Goal: Find specific page/section: Locate item on page

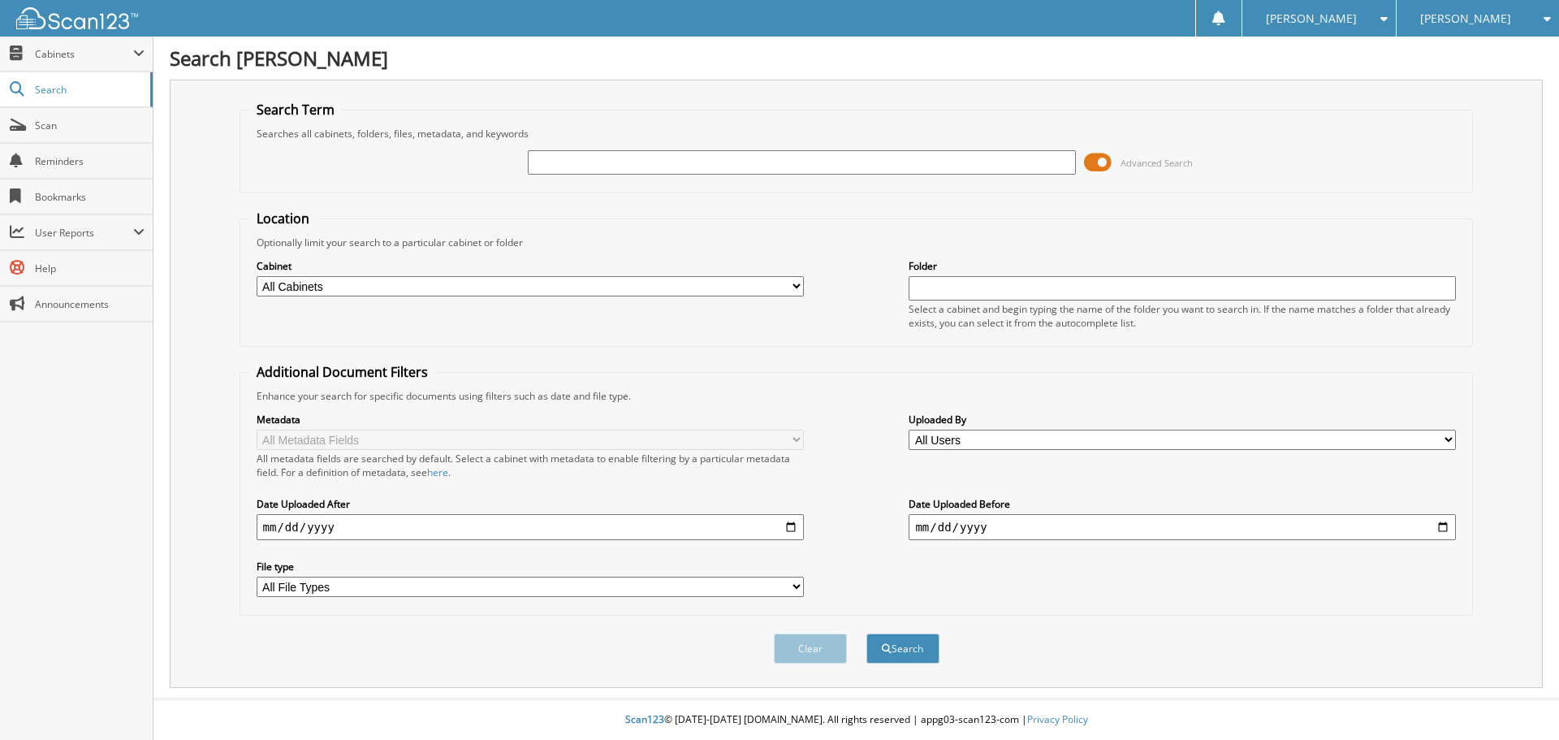
click at [549, 157] on input "text" at bounding box center [801, 162] width 547 height 24
type input "PA3171"
click at [866, 633] on button "Search" at bounding box center [902, 648] width 73 height 30
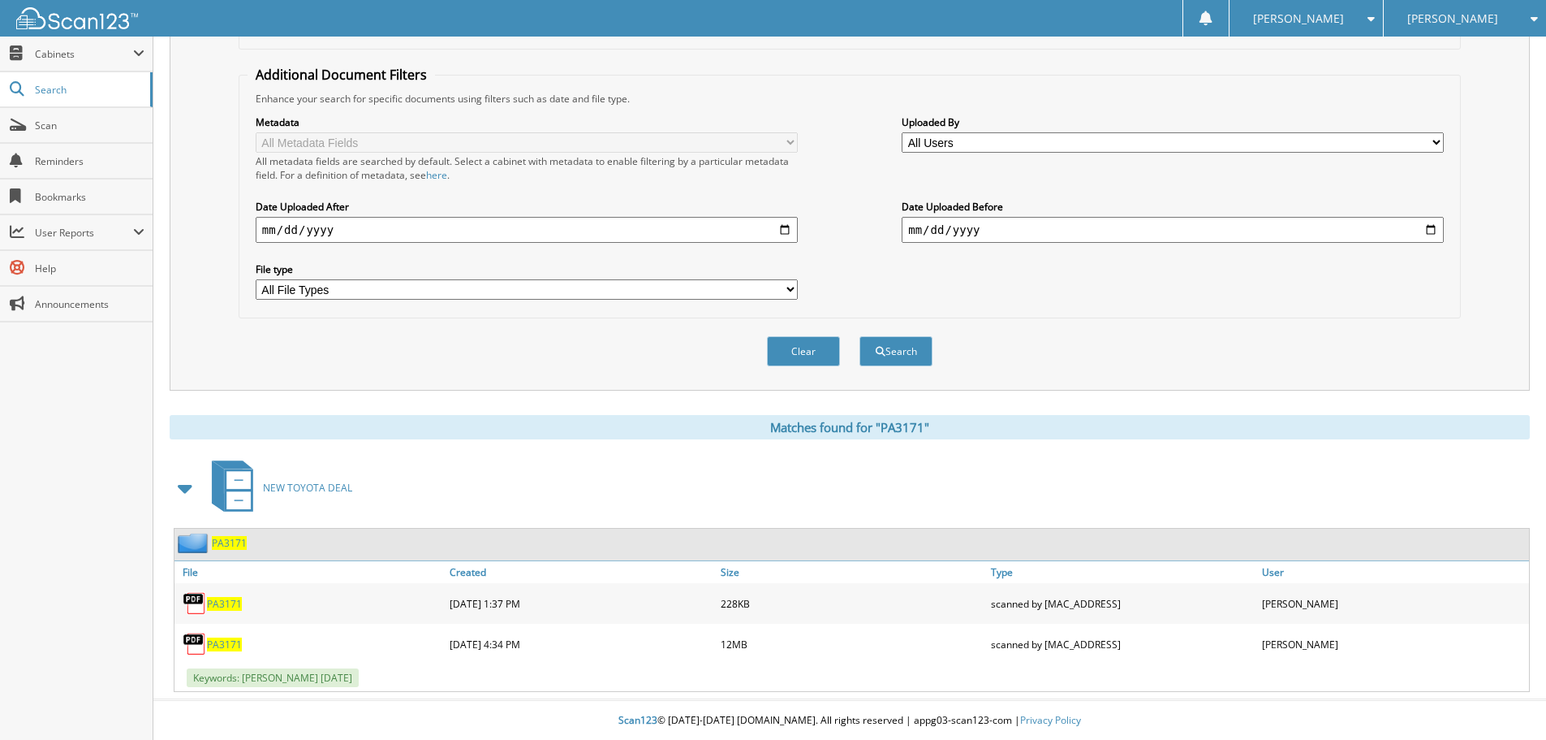
scroll to position [299, 0]
click at [226, 600] on span "PA3171" at bounding box center [224, 603] width 35 height 14
click at [227, 642] on span "PA3171" at bounding box center [224, 643] width 35 height 14
